Goal: Find specific page/section: Find specific page/section

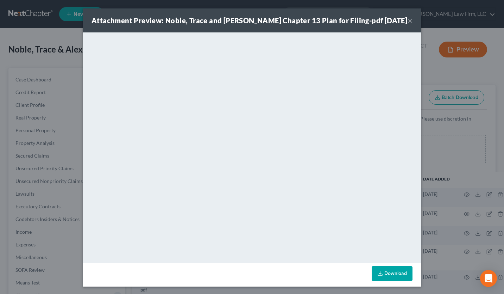
select select "52"
select select "61"
select select "7"
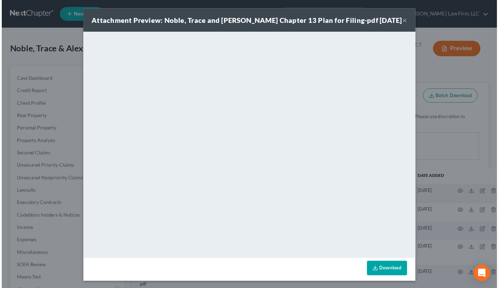
scroll to position [688, 0]
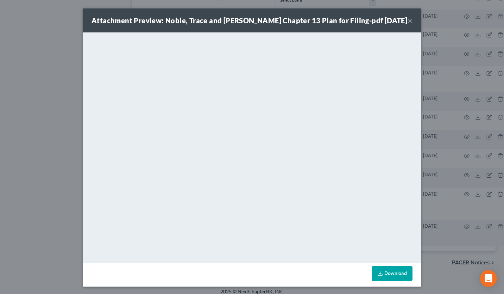
click at [43, 53] on div "Attachment Preview: Noble, Trace and [PERSON_NAME] Chapter 13 Plan for Filing-p…" at bounding box center [252, 147] width 504 height 294
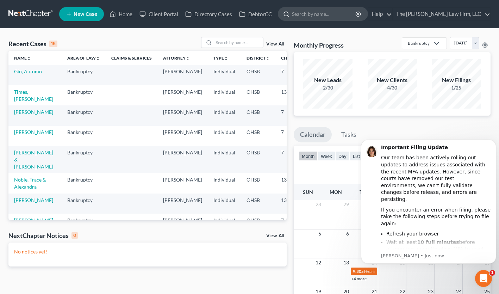
click at [340, 18] on input "search" at bounding box center [324, 13] width 64 height 13
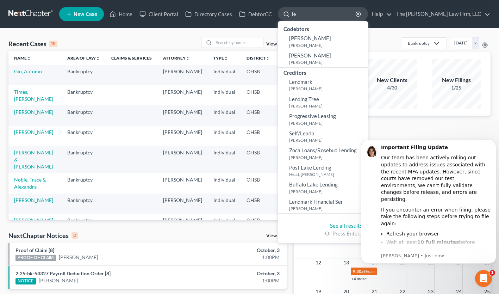
type input "l"
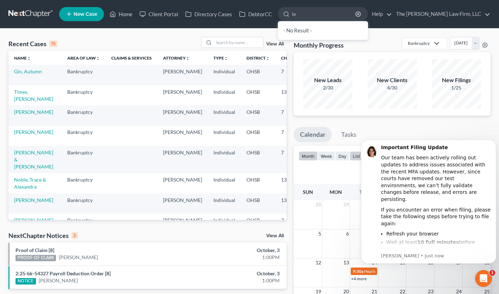
type input "l"
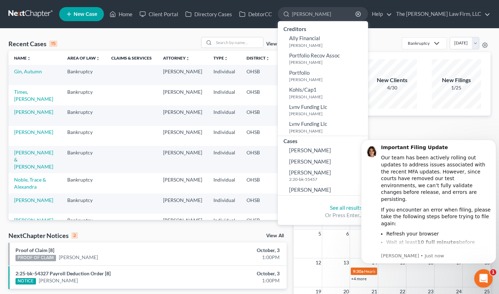
type input "blevins"
click at [485, 278] on icon "Open Intercom Messenger" at bounding box center [483, 278] width 12 height 12
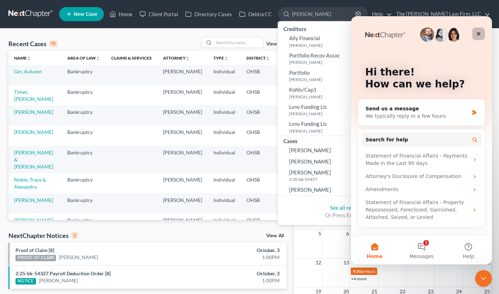
click at [479, 33] on icon "Close" at bounding box center [479, 34] width 6 height 6
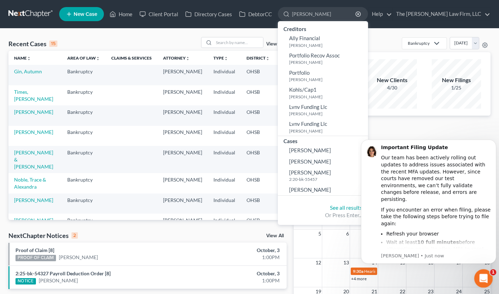
click at [480, 274] on icon "Open Intercom Messenger" at bounding box center [483, 278] width 12 height 12
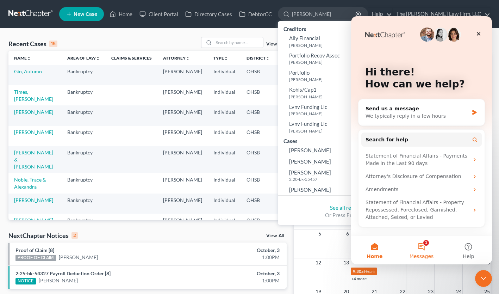
click at [422, 244] on button "1 Messages" at bounding box center [421, 250] width 47 height 28
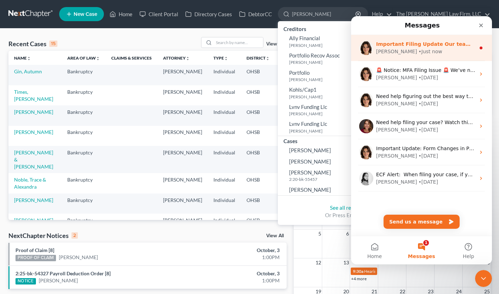
click at [431, 41] on div "Important Filing Update Our team has been actively rolling out updates to addre…" at bounding box center [425, 44] width 99 height 7
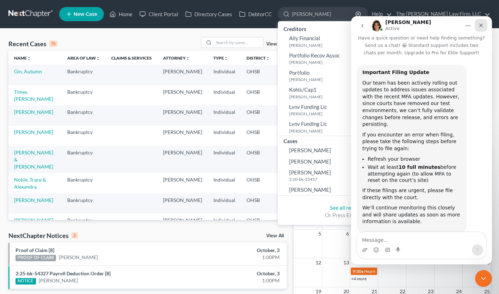
scroll to position [15, 0]
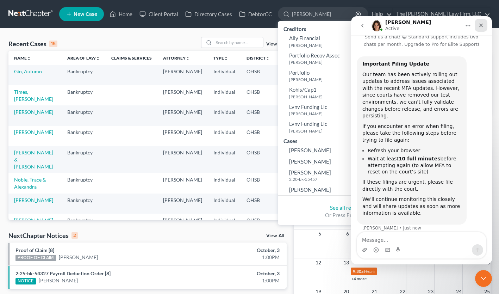
click at [481, 28] on icon "Close" at bounding box center [481, 26] width 6 height 6
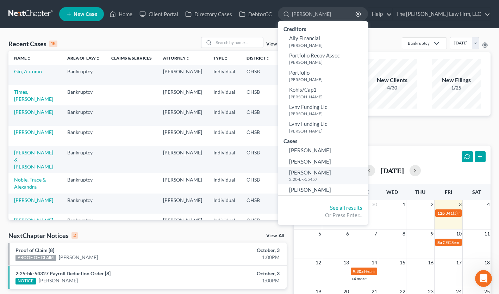
click at [341, 178] on small "2:20-bk-55457" at bounding box center [327, 179] width 77 height 6
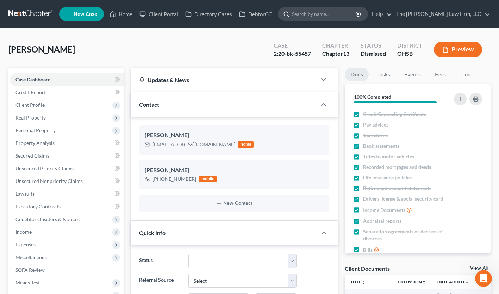
click at [338, 17] on input "search" at bounding box center [324, 13] width 64 height 13
type input "lesley blevins"
click at [333, 15] on input "search" at bounding box center [324, 13] width 64 height 13
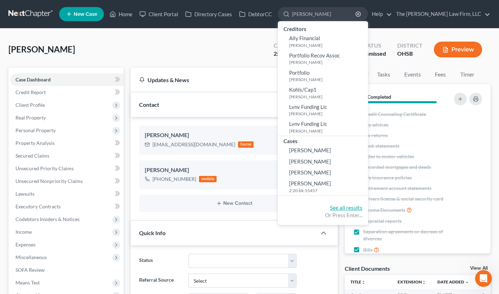
type input "lesley"
click at [362, 206] on link "See all results" at bounding box center [346, 207] width 32 height 6
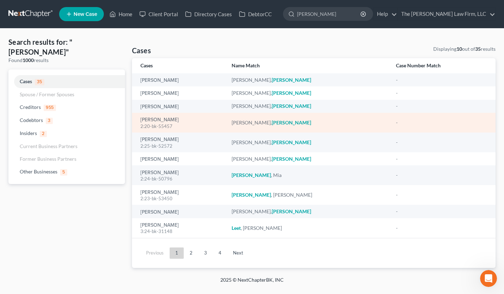
click at [287, 124] on em "Lesley" at bounding box center [291, 122] width 39 height 6
click at [160, 116] on div "Blevins, Lesley 2:20-bk-55457" at bounding box center [181, 123] width 80 height 14
click at [162, 120] on link "Blevins, Lesley" at bounding box center [160, 119] width 38 height 5
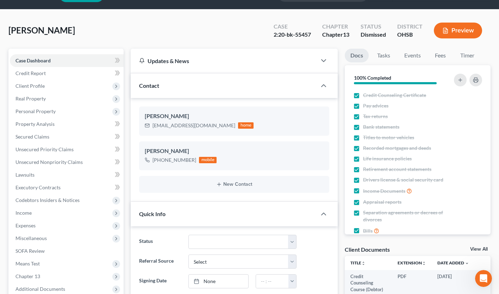
scroll to position [11, 0]
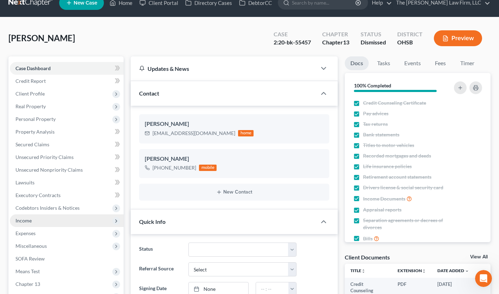
click at [38, 217] on span "Income" at bounding box center [67, 220] width 114 height 13
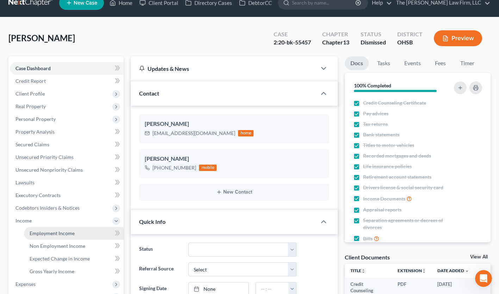
click at [50, 235] on span "Employment Income" at bounding box center [52, 233] width 45 height 6
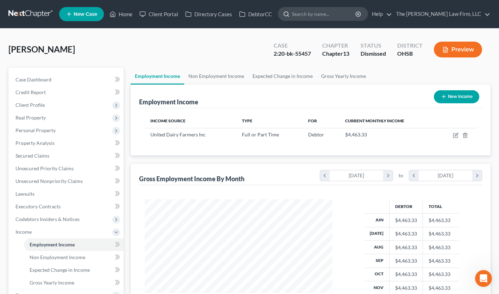
click at [332, 10] on input "search" at bounding box center [324, 13] width 64 height 13
type input "blevins"
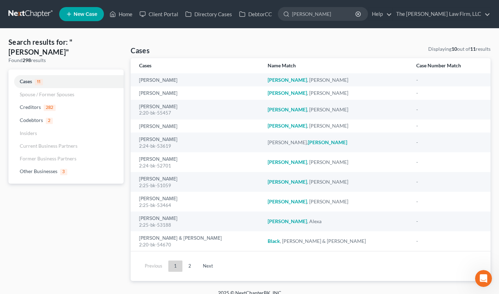
click at [37, 17] on link at bounding box center [30, 14] width 45 height 13
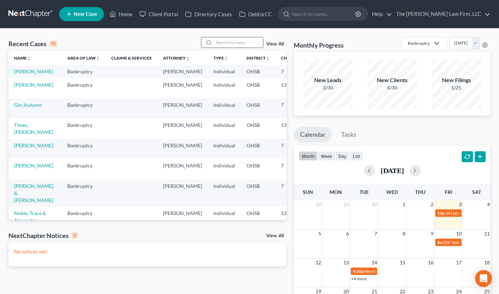
click at [227, 42] on input "search" at bounding box center [238, 42] width 49 height 10
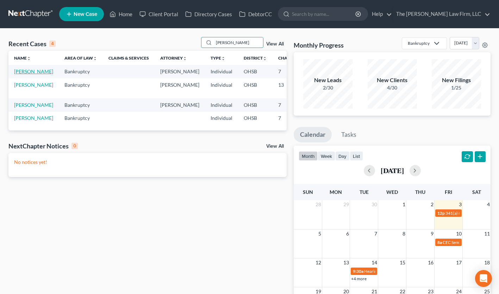
type input "blevins"
click at [19, 74] on link "Blevins, Lesley" at bounding box center [33, 71] width 39 height 6
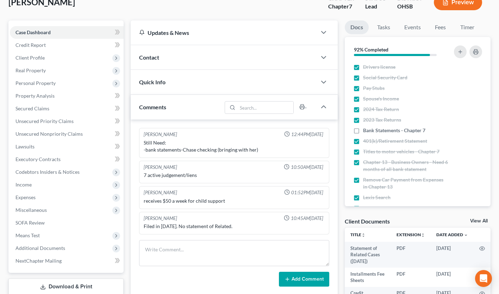
scroll to position [47, 0]
click at [41, 110] on span "Secured Claims" at bounding box center [32, 109] width 34 height 6
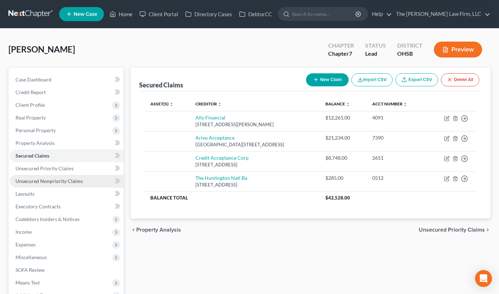
click at [54, 180] on span "Unsecured Nonpriority Claims" at bounding box center [48, 181] width 67 height 6
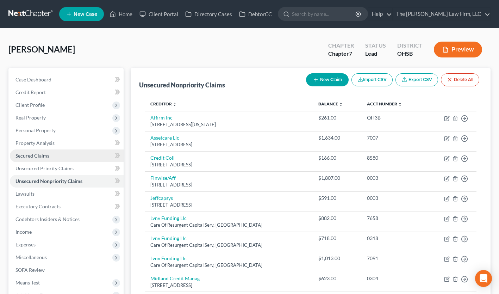
click at [48, 157] on span "Secured Claims" at bounding box center [32, 156] width 34 height 6
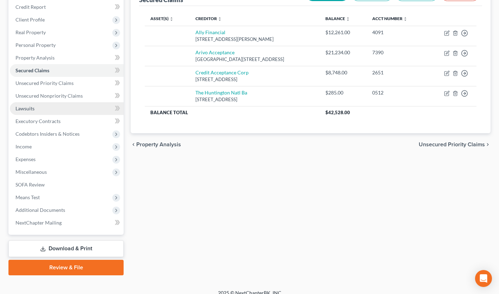
scroll to position [93, 0]
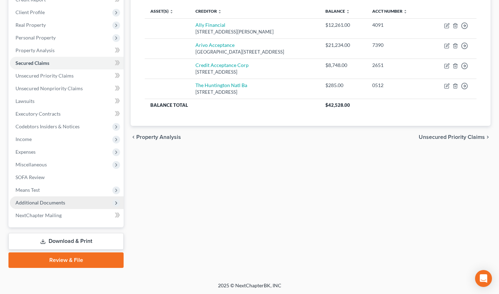
click at [64, 202] on span "Additional Documents" at bounding box center [67, 202] width 114 height 13
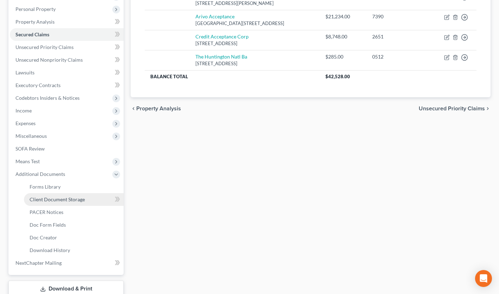
scroll to position [121, 0]
click at [75, 199] on span "Client Document Storage" at bounding box center [57, 200] width 55 height 6
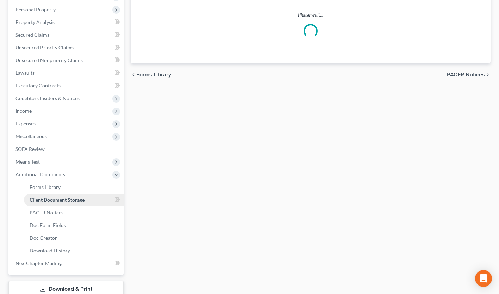
scroll to position [97, 0]
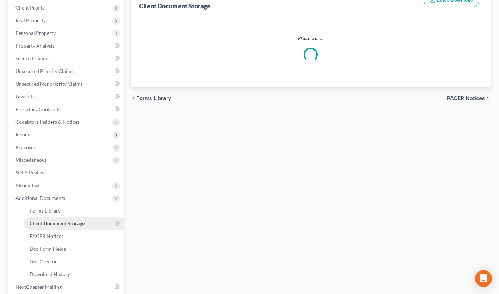
select select "61"
select select "7"
select select "37"
select select "53"
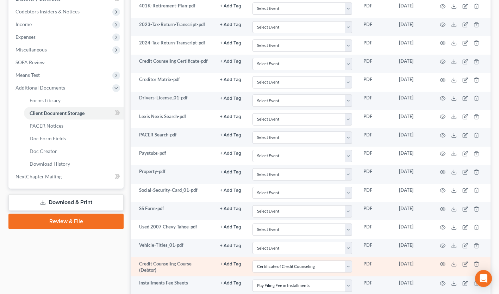
scroll to position [199, 0]
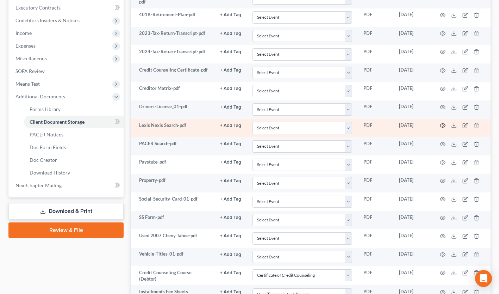
click at [442, 124] on icon "button" at bounding box center [443, 126] width 6 height 6
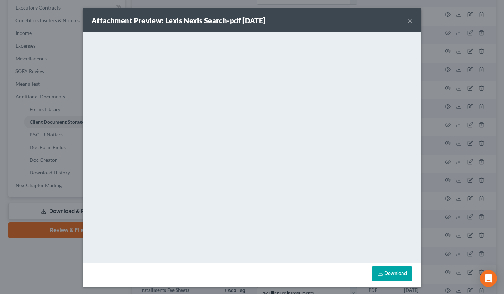
click at [408, 20] on button "×" at bounding box center [410, 20] width 5 height 8
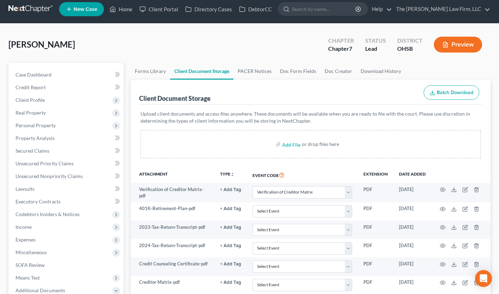
scroll to position [0, 0]
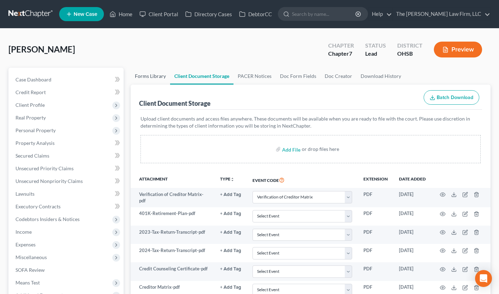
click at [158, 79] on link "Forms Library" at bounding box center [150, 76] width 39 height 17
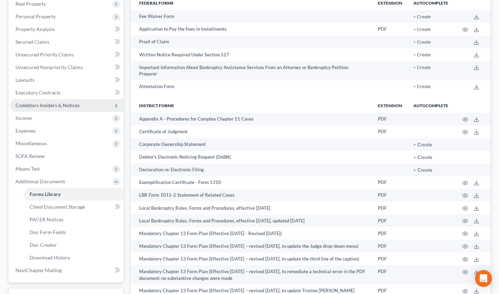
scroll to position [121, 0]
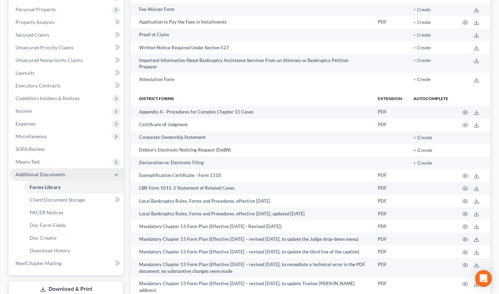
click at [41, 174] on span "Additional Documents" at bounding box center [40, 174] width 50 height 6
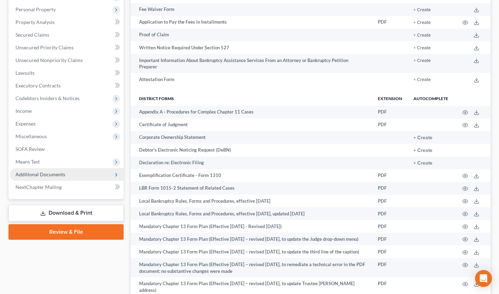
click at [41, 174] on span "Additional Documents" at bounding box center [40, 174] width 50 height 6
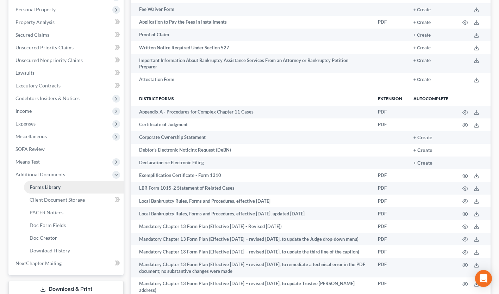
click at [46, 188] on span "Forms Library" at bounding box center [45, 187] width 31 height 6
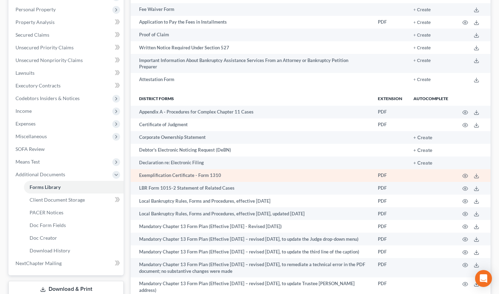
scroll to position [0, 0]
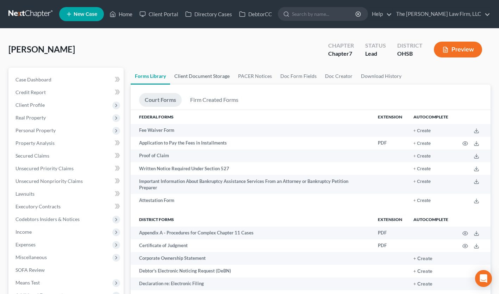
click at [204, 79] on link "Client Document Storage" at bounding box center [202, 76] width 64 height 17
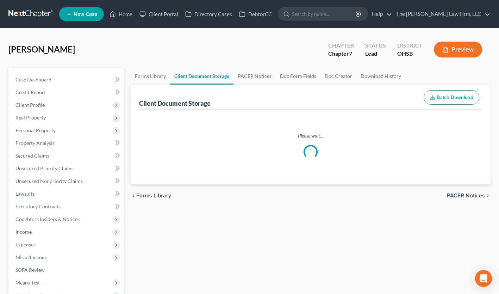
select select "61"
select select "7"
select select "37"
select select "53"
